Goal: Task Accomplishment & Management: Use online tool/utility

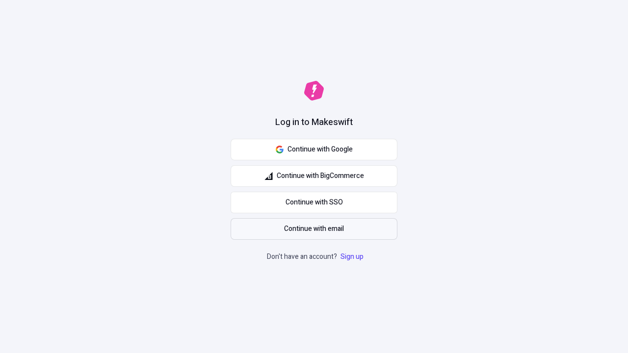
click at [314, 229] on span "Continue with email" at bounding box center [314, 229] width 60 height 11
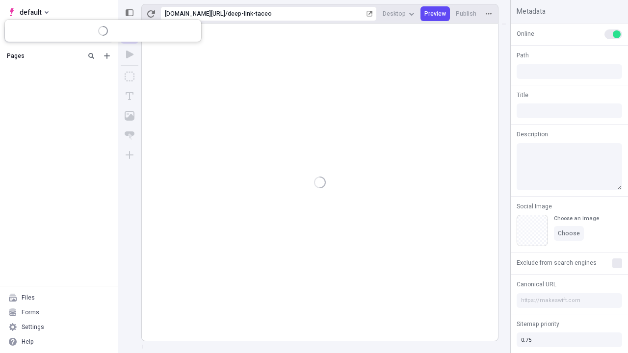
type input "/deep-link-taceo"
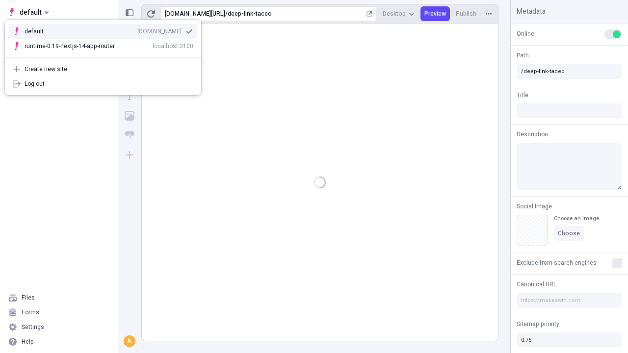
click at [137, 29] on div "qee9k4dy7d.staging.makeswift.site" at bounding box center [159, 31] width 44 height 8
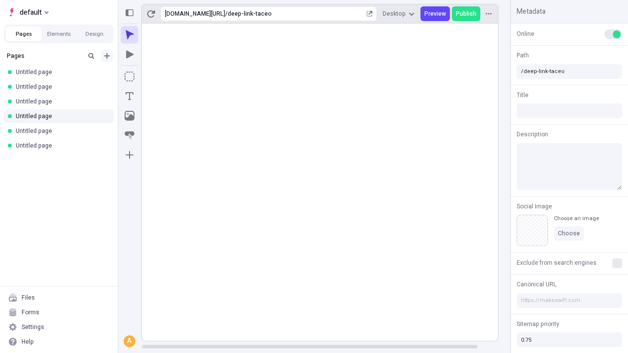
click at [107, 56] on icon "Add new" at bounding box center [107, 56] width 6 height 6
click at [159, 76] on span "Blank page" at bounding box center [164, 76] width 61 height 8
type input "/deep-link-soluta"
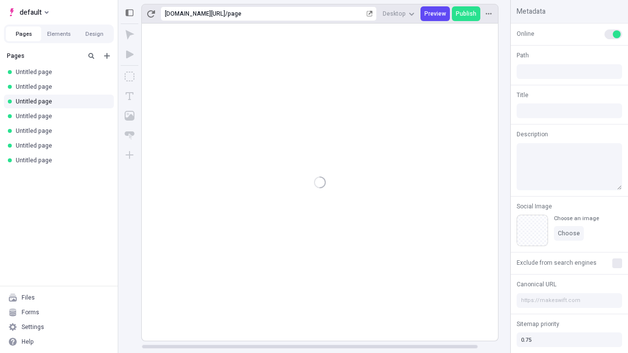
type input "/page"
